Goal: Information Seeking & Learning: Find specific fact

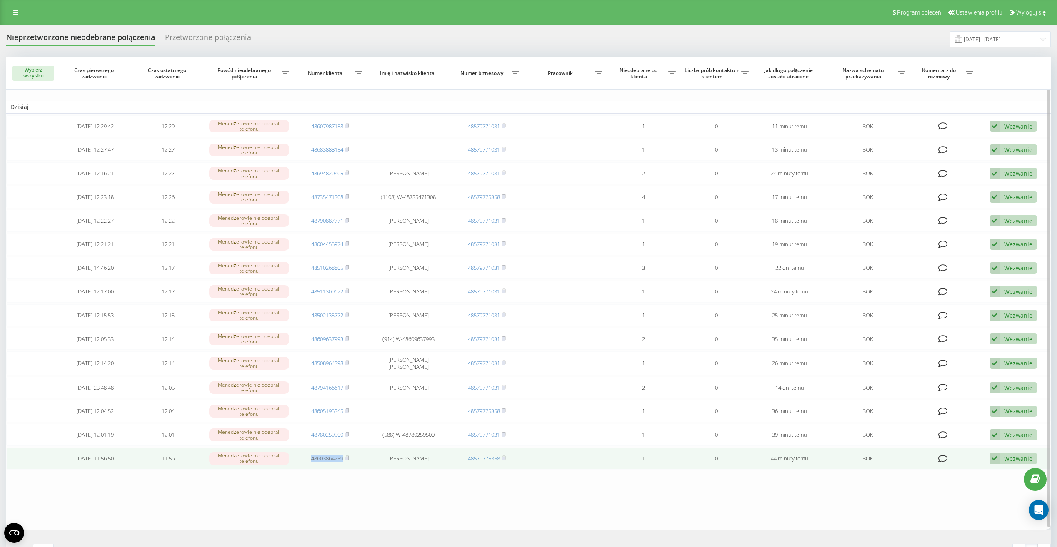
drag, startPoint x: 307, startPoint y: 459, endPoint x: 343, endPoint y: 459, distance: 35.4
click at [343, 459] on td "48603864239" at bounding box center [329, 459] width 73 height 22
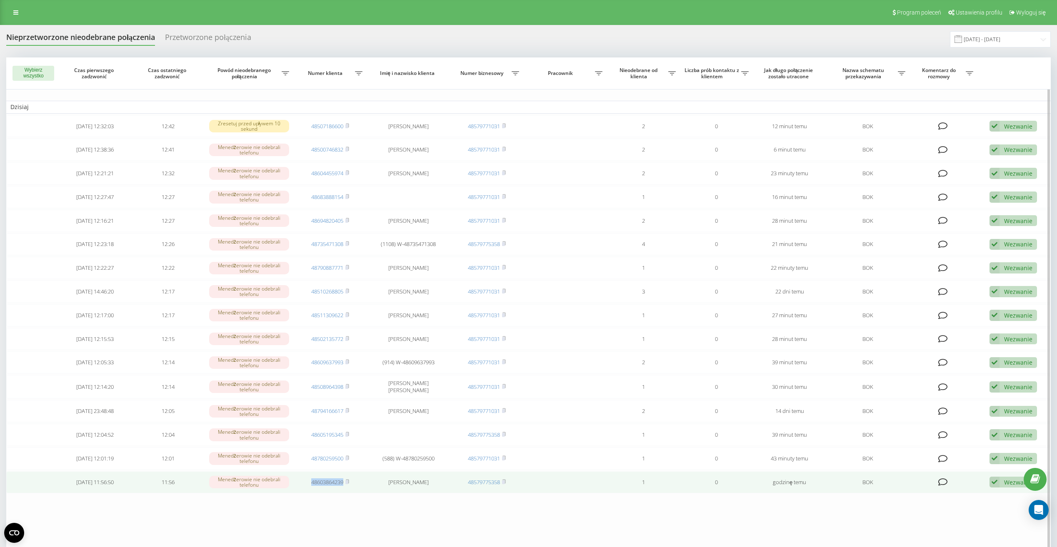
drag, startPoint x: 308, startPoint y: 483, endPoint x: 344, endPoint y: 485, distance: 35.9
click at [344, 485] on td "48603864239" at bounding box center [329, 482] width 73 height 22
drag, startPoint x: 344, startPoint y: 485, endPoint x: 334, endPoint y: 481, distance: 10.3
copy link "48603864239"
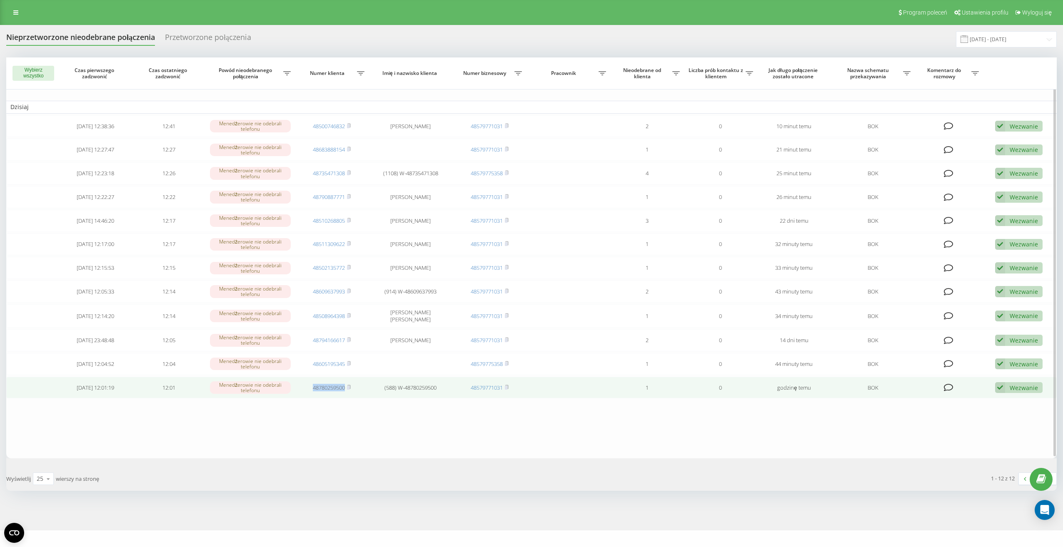
drag, startPoint x: 306, startPoint y: 387, endPoint x: 345, endPoint y: 389, distance: 38.7
click at [345, 389] on td "48780259500" at bounding box center [332, 388] width 74 height 22
drag, startPoint x: 345, startPoint y: 389, endPoint x: 340, endPoint y: 387, distance: 5.2
copy link "48780259500"
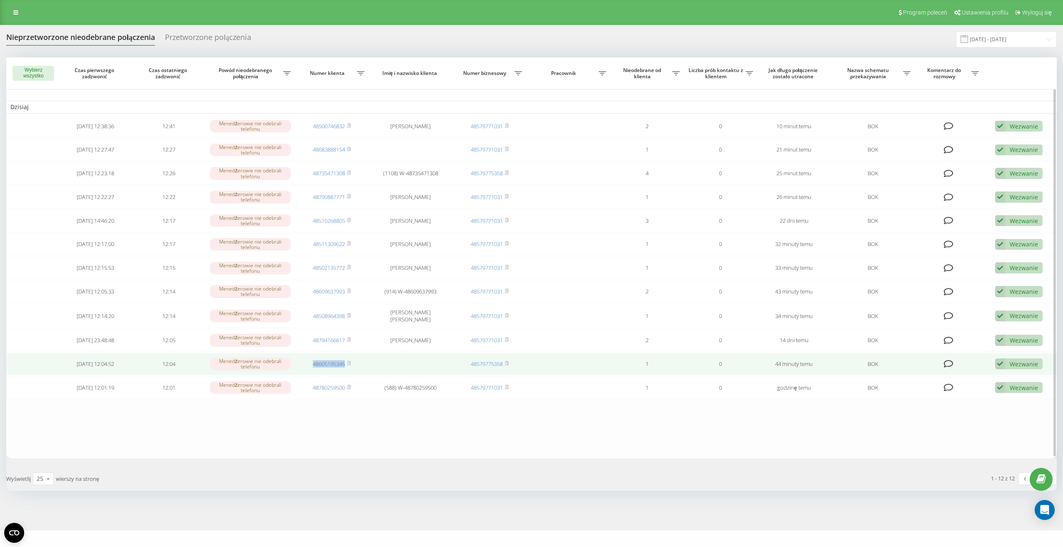
drag, startPoint x: 309, startPoint y: 365, endPoint x: 346, endPoint y: 363, distance: 37.1
click at [346, 363] on td "48605195345" at bounding box center [332, 364] width 74 height 22
drag, startPoint x: 346, startPoint y: 363, endPoint x: 336, endPoint y: 363, distance: 10.0
copy link "48605195345"
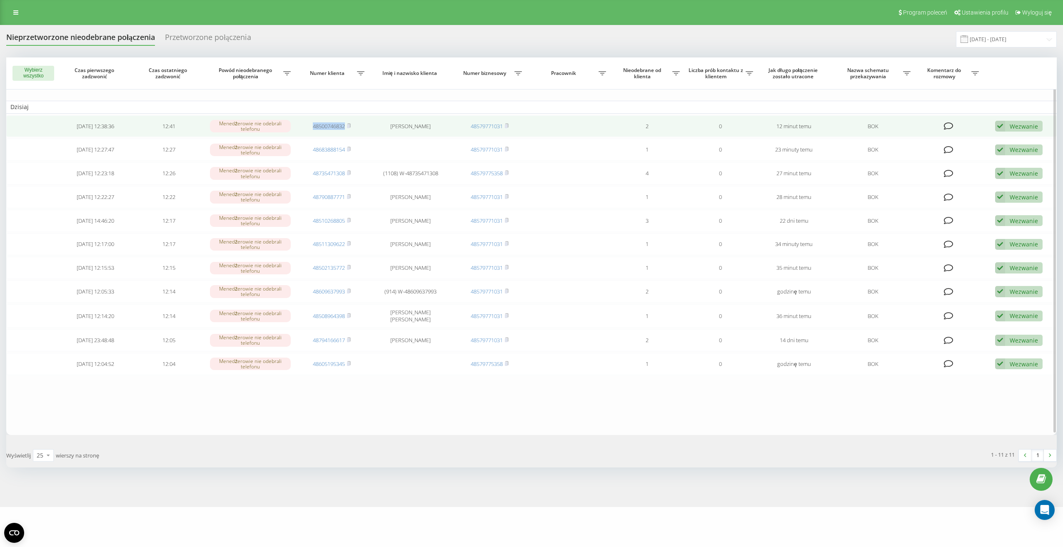
drag, startPoint x: 306, startPoint y: 127, endPoint x: 346, endPoint y: 131, distance: 39.7
click at [346, 131] on td "48500746832" at bounding box center [332, 126] width 74 height 22
drag, startPoint x: 346, startPoint y: 131, endPoint x: 331, endPoint y: 128, distance: 15.6
copy link "48500746832"
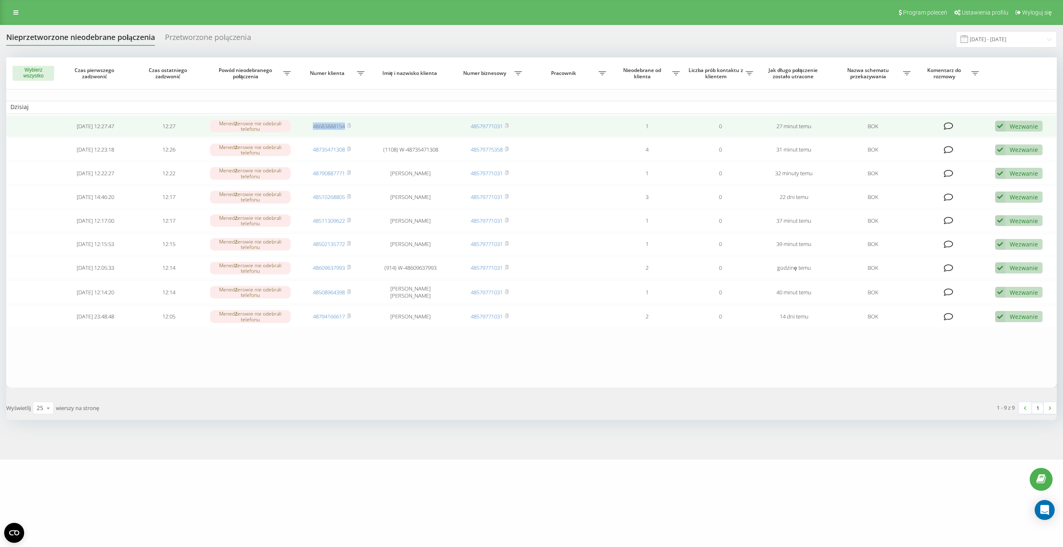
drag, startPoint x: 308, startPoint y: 127, endPoint x: 346, endPoint y: 127, distance: 38.7
click at [346, 127] on td "48683888154" at bounding box center [332, 126] width 74 height 22
drag, startPoint x: 346, startPoint y: 127, endPoint x: 338, endPoint y: 128, distance: 8.4
copy link "48683888154"
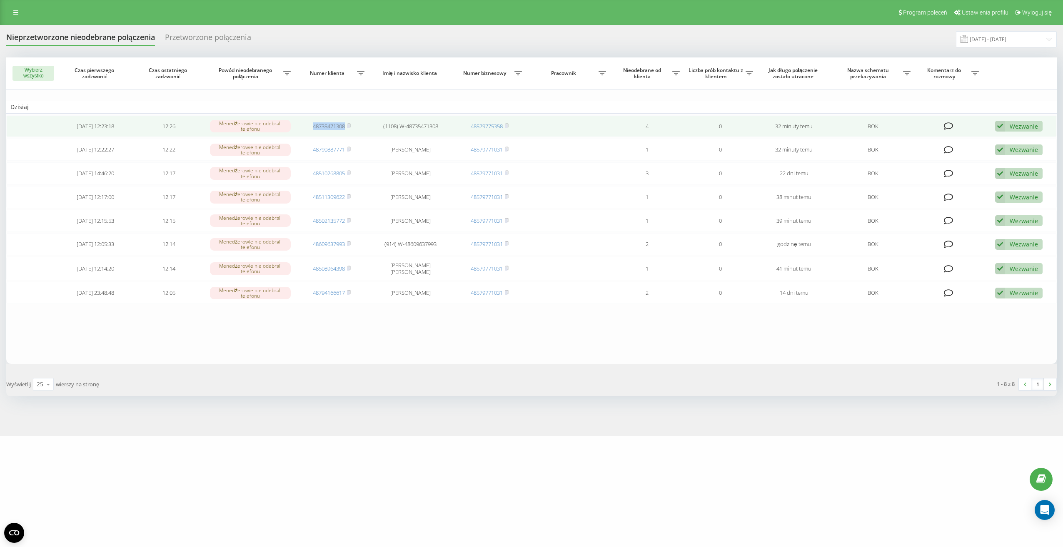
drag, startPoint x: 308, startPoint y: 127, endPoint x: 345, endPoint y: 132, distance: 37.3
click at [345, 132] on td "48735471308" at bounding box center [332, 126] width 74 height 22
drag, startPoint x: 345, startPoint y: 132, endPoint x: 337, endPoint y: 128, distance: 8.8
copy link "48735471308"
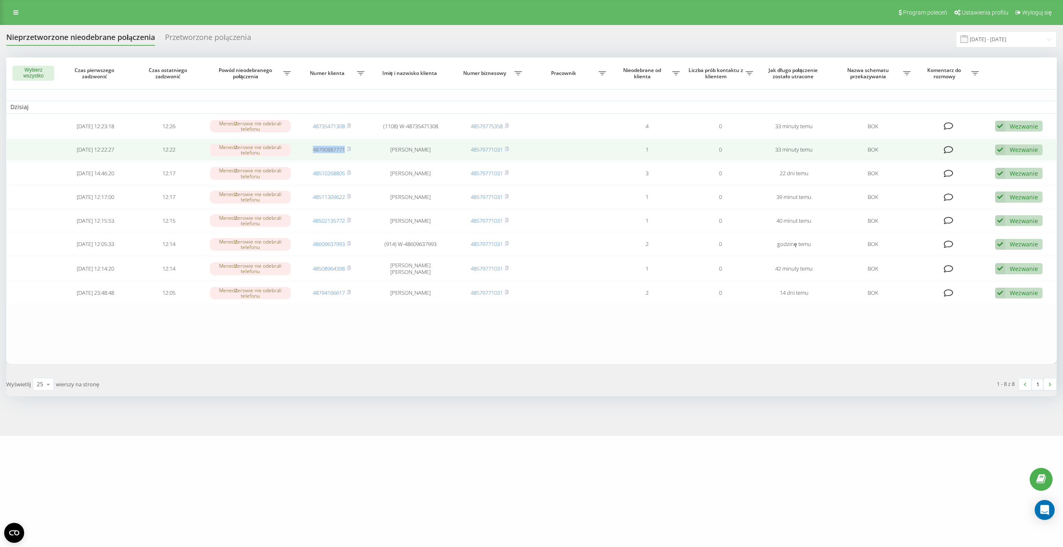
drag, startPoint x: 310, startPoint y: 151, endPoint x: 345, endPoint y: 152, distance: 35.0
click at [345, 152] on td "48790887771" at bounding box center [332, 150] width 74 height 22
drag, startPoint x: 345, startPoint y: 152, endPoint x: 332, endPoint y: 151, distance: 13.0
copy link "48790887771"
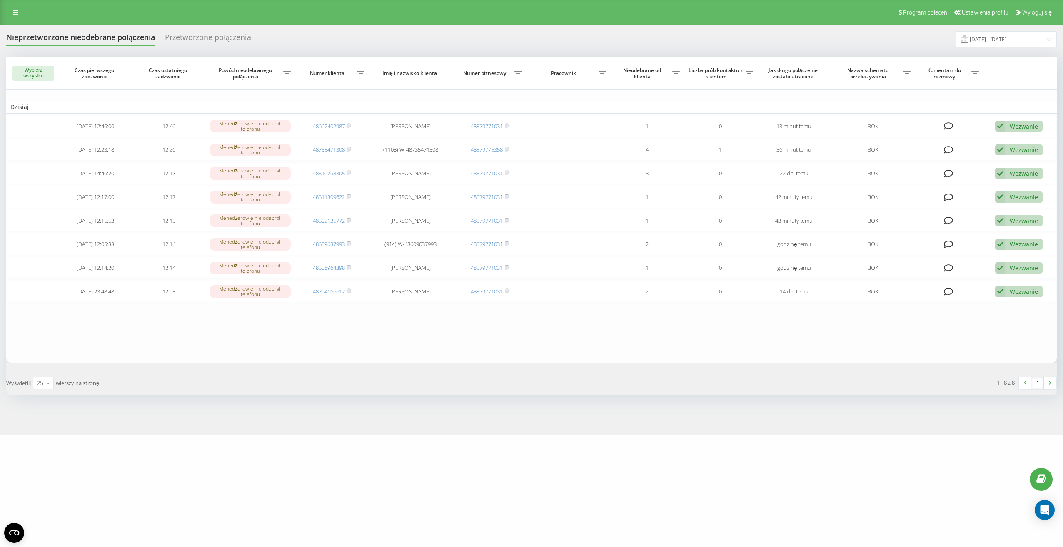
click at [546, 476] on div "crossmobile.pl Projekty crossmobile.pl Centrum obsługi Dziennik połączeń Dzienn…" at bounding box center [531, 273] width 1063 height 547
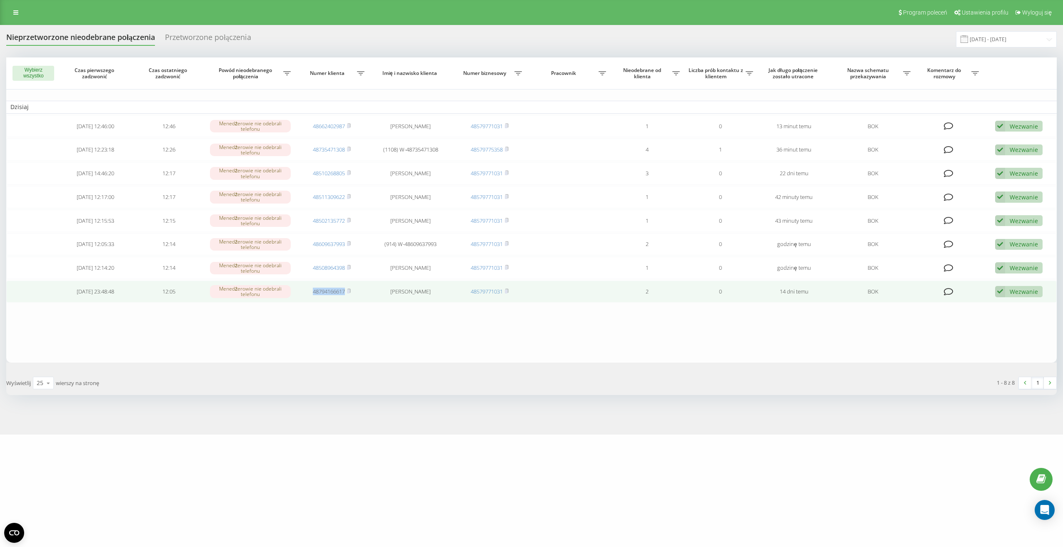
drag, startPoint x: 309, startPoint y: 294, endPoint x: 346, endPoint y: 293, distance: 36.7
click at [346, 293] on td "48794166617" at bounding box center [332, 292] width 74 height 22
drag, startPoint x: 346, startPoint y: 293, endPoint x: 339, endPoint y: 294, distance: 6.3
copy link "48794166617"
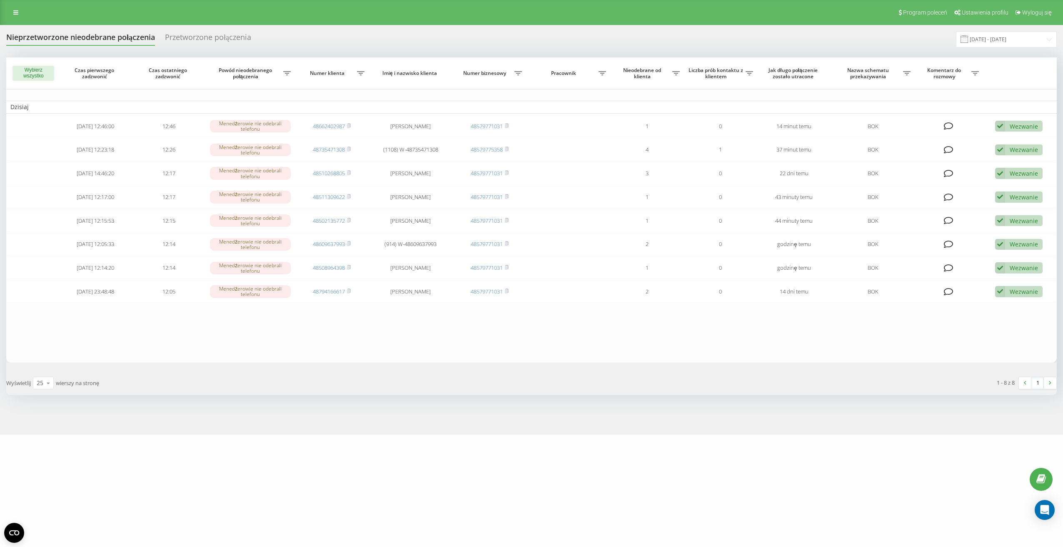
click at [631, 506] on div "[DOMAIN_NAME] Projekty [DOMAIN_NAME] Centrum obsługi Dziennik połączeń Dziennik…" at bounding box center [531, 273] width 1063 height 547
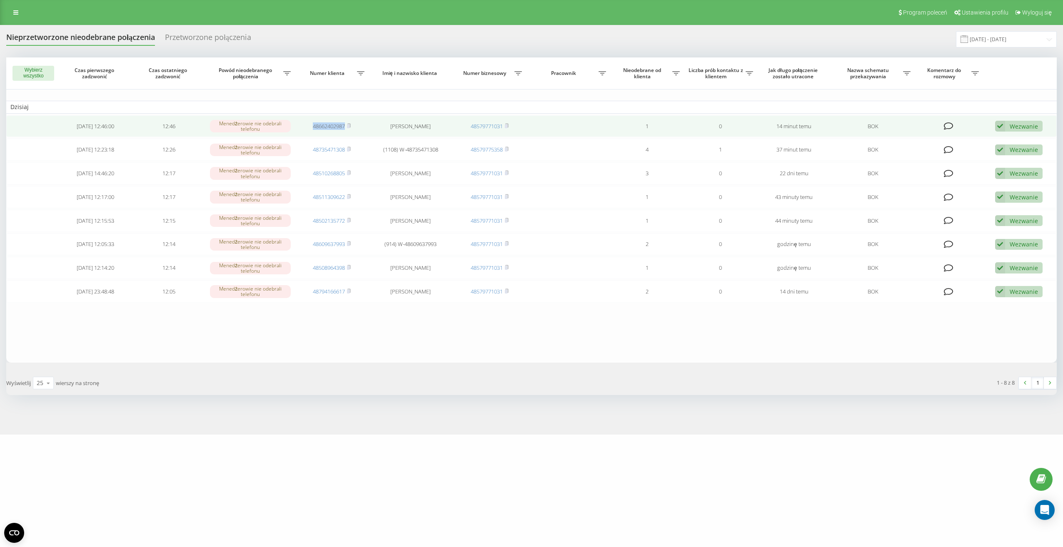
drag, startPoint x: 308, startPoint y: 129, endPoint x: 345, endPoint y: 130, distance: 37.1
click at [345, 130] on td "48662402987" at bounding box center [332, 126] width 74 height 22
drag, startPoint x: 345, startPoint y: 130, endPoint x: 334, endPoint y: 128, distance: 11.8
copy link "48662402987"
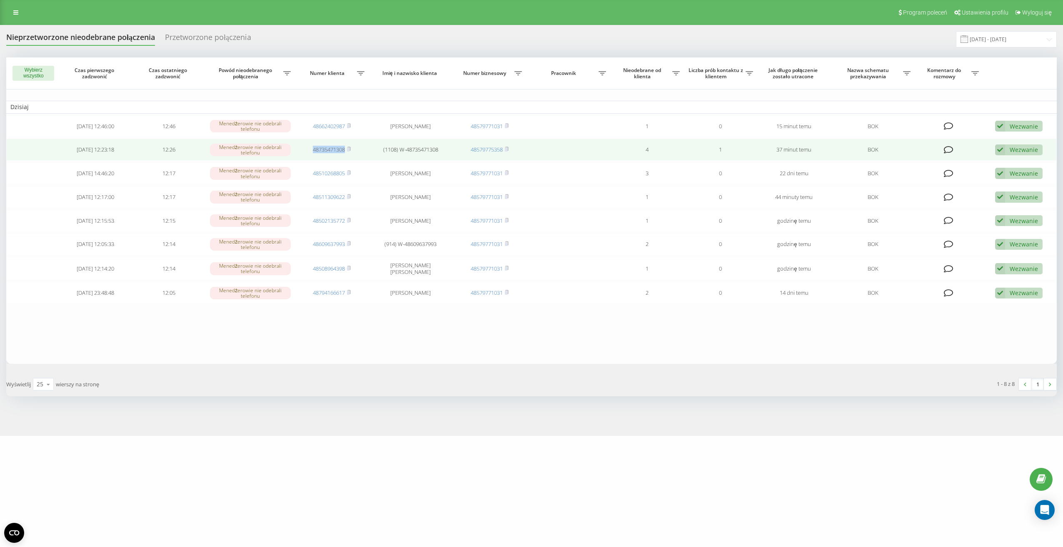
drag, startPoint x: 309, startPoint y: 151, endPoint x: 346, endPoint y: 152, distance: 37.1
click at [346, 152] on td "48735471308" at bounding box center [332, 150] width 74 height 22
drag, startPoint x: 346, startPoint y: 152, endPoint x: 341, endPoint y: 151, distance: 4.2
copy link "48735471308"
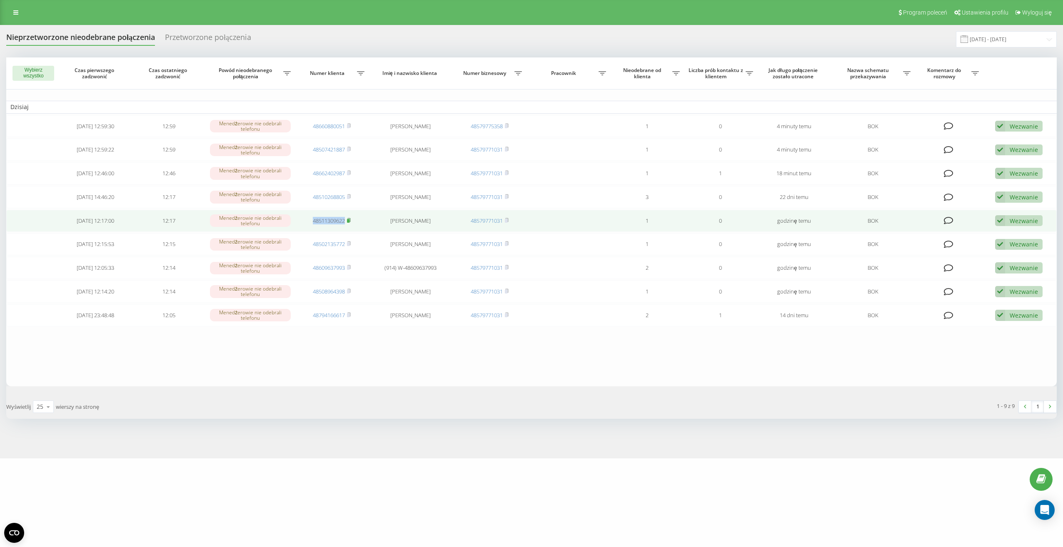
drag, startPoint x: 304, startPoint y: 223, endPoint x: 349, endPoint y: 222, distance: 45.4
click at [349, 222] on td "48511309622" at bounding box center [332, 221] width 74 height 22
copy link "48511309622"
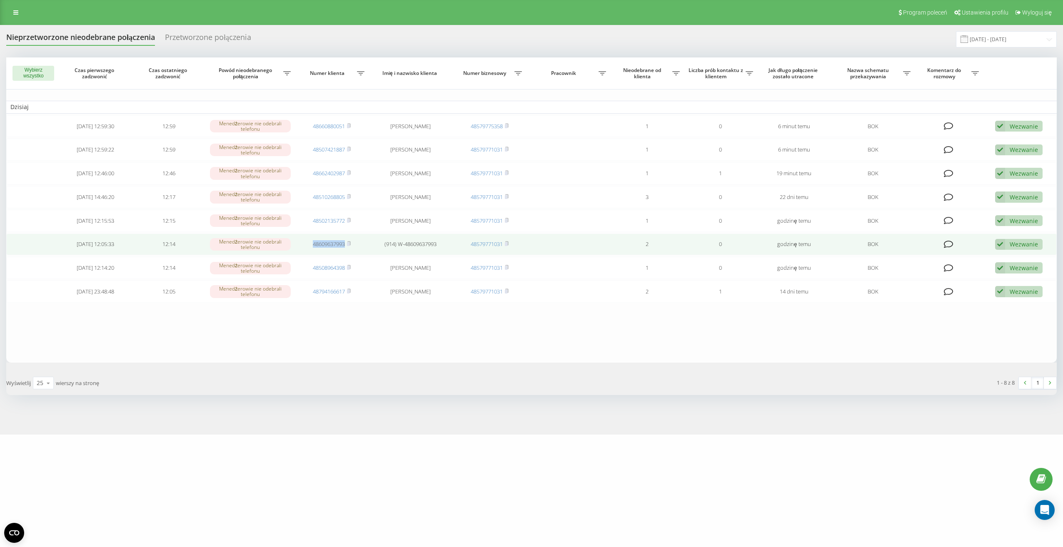
drag, startPoint x: 309, startPoint y: 245, endPoint x: 346, endPoint y: 245, distance: 36.2
click at [346, 245] on td "48609637993" at bounding box center [332, 245] width 74 height 22
drag, startPoint x: 346, startPoint y: 245, endPoint x: 338, endPoint y: 245, distance: 7.9
copy link "48609637993"
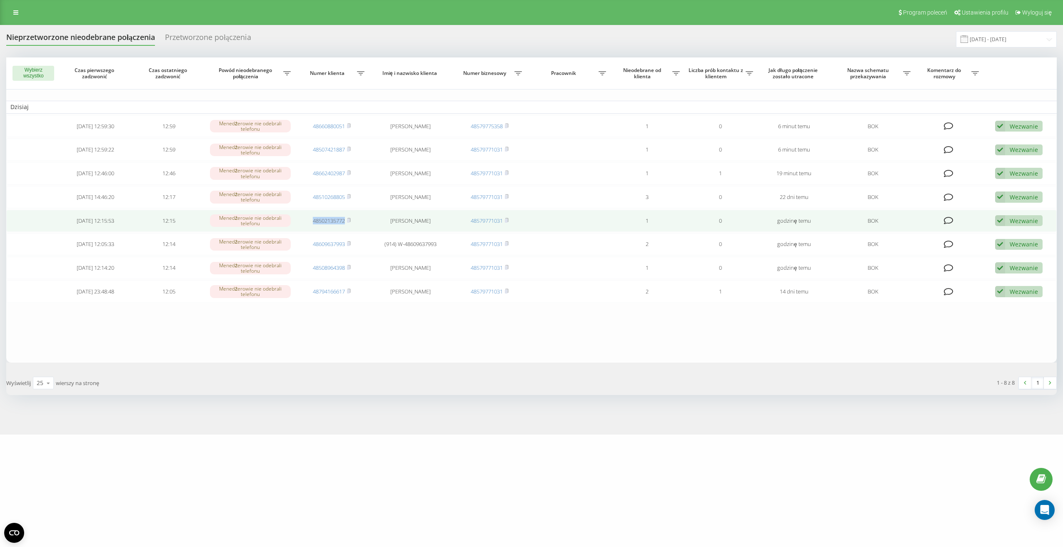
drag, startPoint x: 309, startPoint y: 222, endPoint x: 344, endPoint y: 224, distance: 35.0
click at [344, 224] on td "48502135772" at bounding box center [332, 221] width 74 height 22
drag, startPoint x: 344, startPoint y: 224, endPoint x: 337, endPoint y: 222, distance: 7.7
copy link "48502135772"
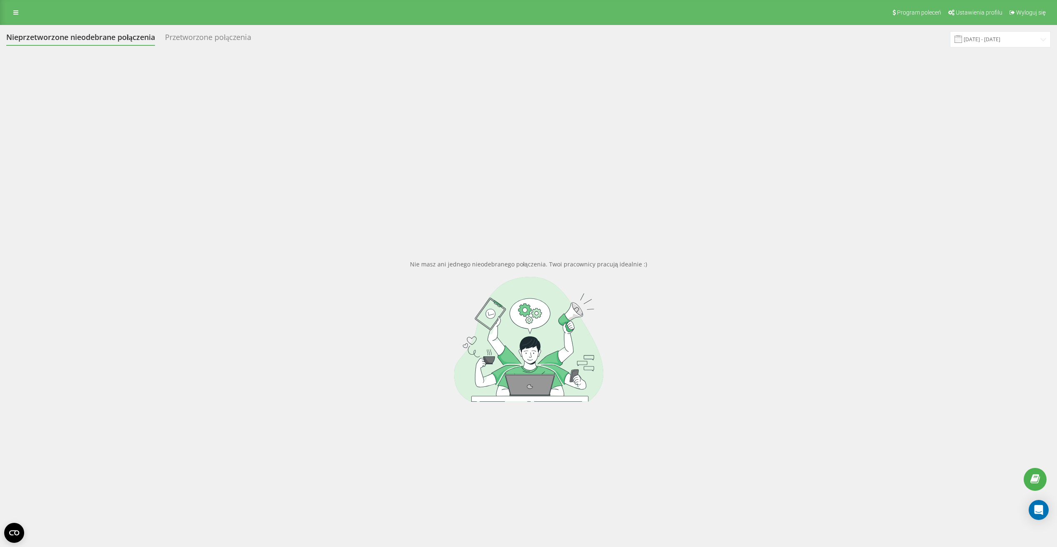
click at [488, 122] on div "Nie masz ani jednego nieodebranego połączenia. Twoi pracownicy pracują idealnie…" at bounding box center [528, 330] width 1044 height 547
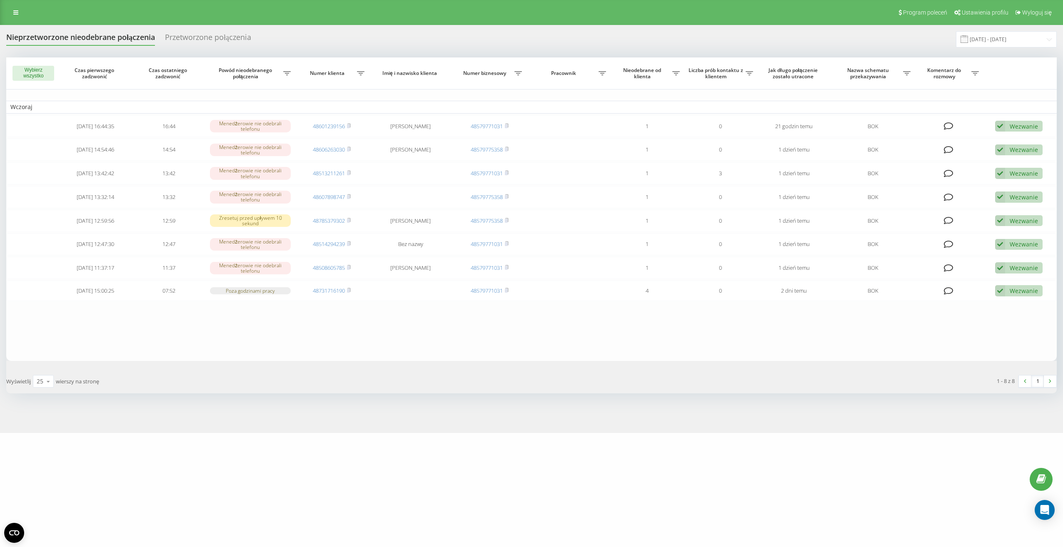
click at [829, 33] on div "Nieprzetworzone nieodebrane połączenia Przetworzone połączenia [DATE] - [DATE]" at bounding box center [531, 39] width 1050 height 16
click at [1003, 38] on input "[DATE] - [DATE]" at bounding box center [1006, 39] width 101 height 16
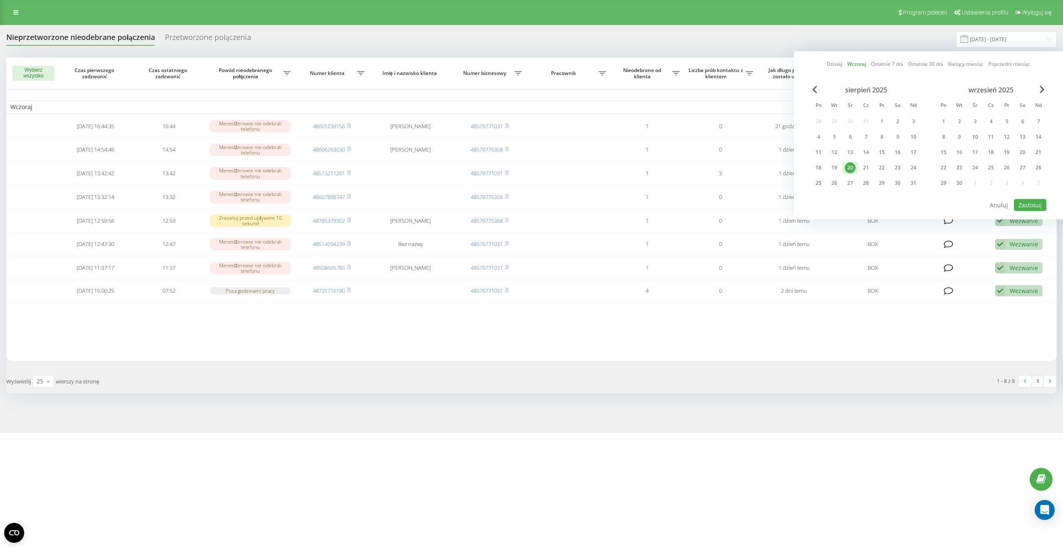
click at [968, 41] on span at bounding box center [963, 38] width 7 height 7
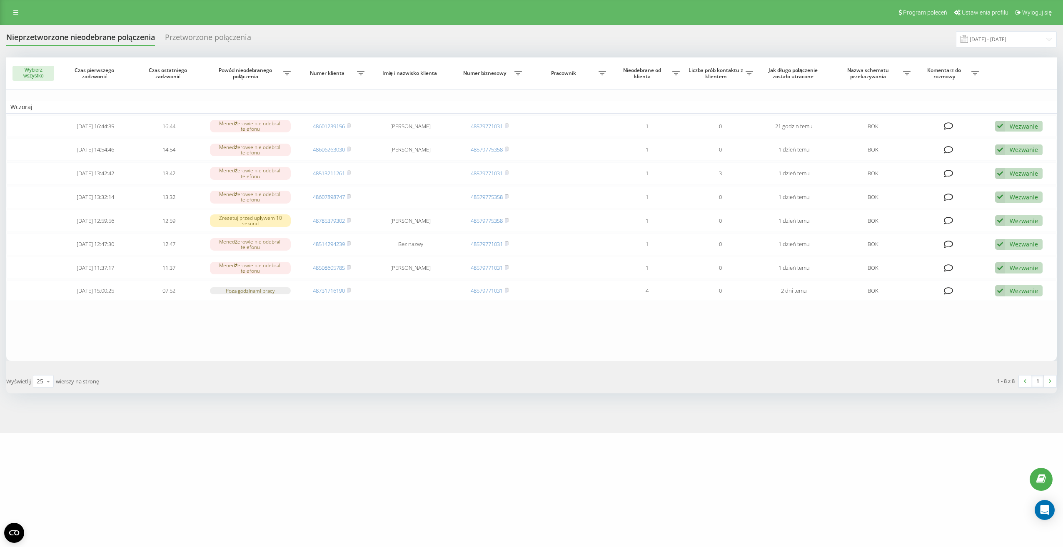
click at [968, 39] on span at bounding box center [963, 38] width 7 height 7
click at [994, 41] on input "[DATE] - [DATE]" at bounding box center [1006, 39] width 101 height 16
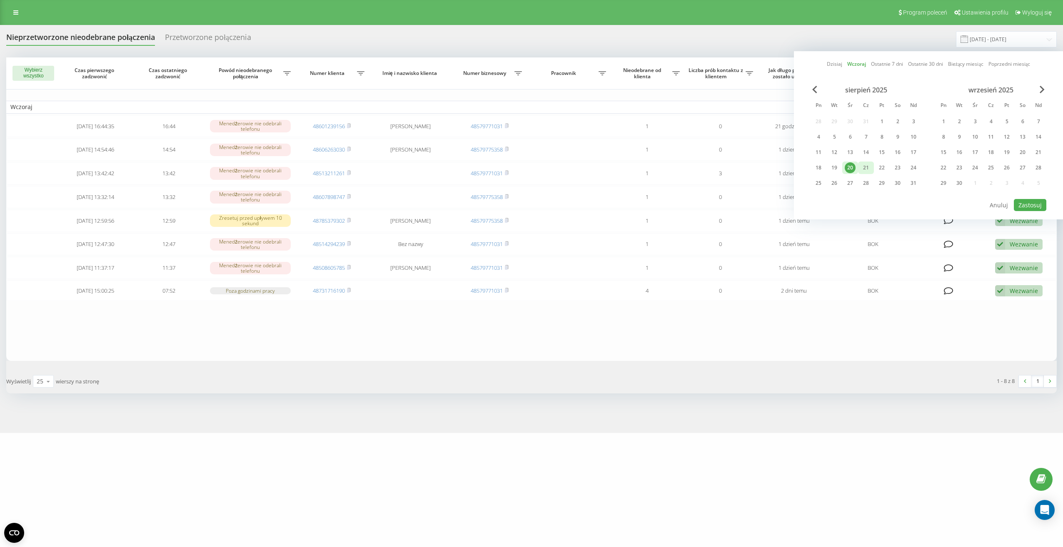
click at [867, 167] on div "21" at bounding box center [865, 167] width 11 height 11
click at [1024, 207] on button "Zastosuj" at bounding box center [1030, 205] width 32 height 12
type input "[DATE] - [DATE]"
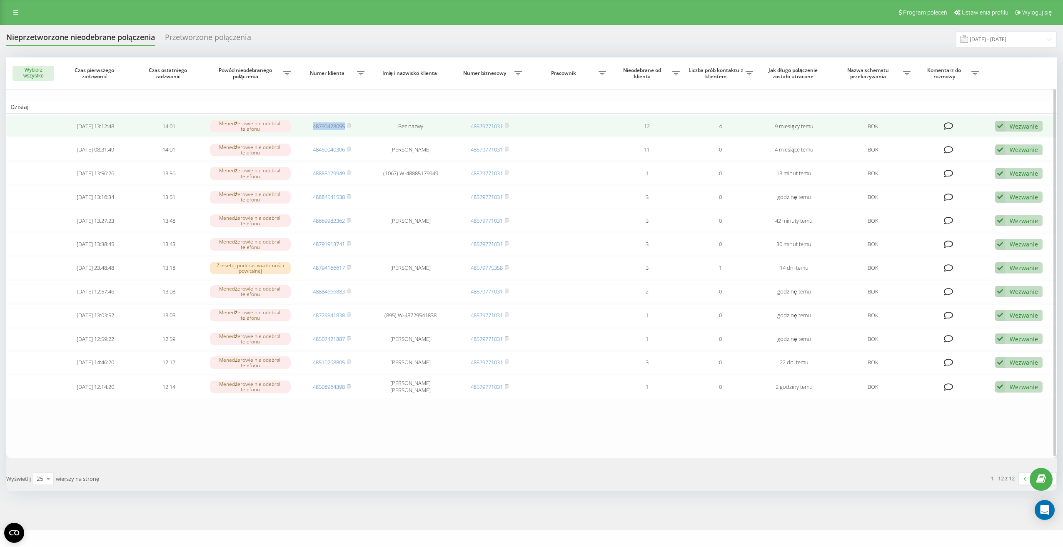
drag, startPoint x: 307, startPoint y: 128, endPoint x: 346, endPoint y: 130, distance: 39.6
click at [346, 130] on td "48790428055" at bounding box center [332, 126] width 74 height 22
drag, startPoint x: 346, startPoint y: 130, endPoint x: 337, endPoint y: 127, distance: 9.7
copy link "48790428055"
